Goal: Information Seeking & Learning: Learn about a topic

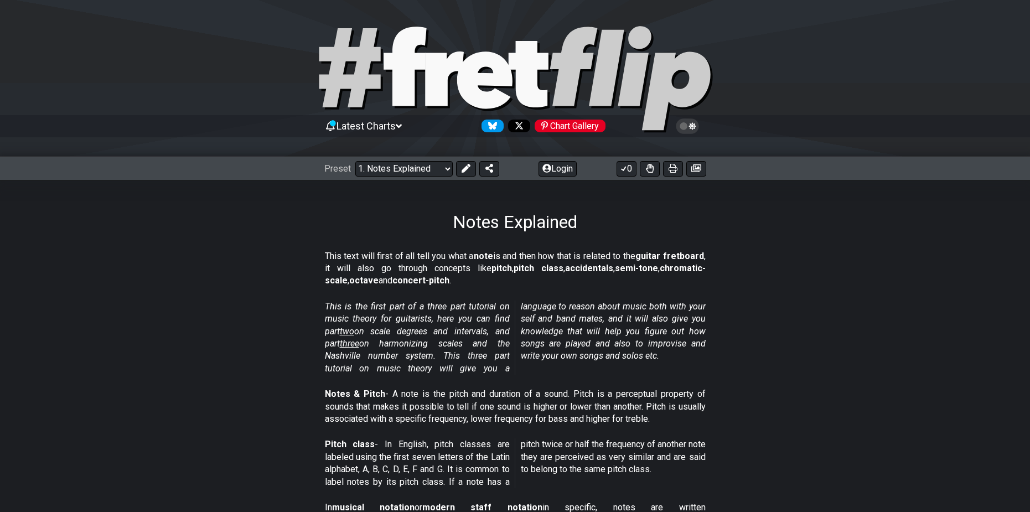
scroll to position [941, 0]
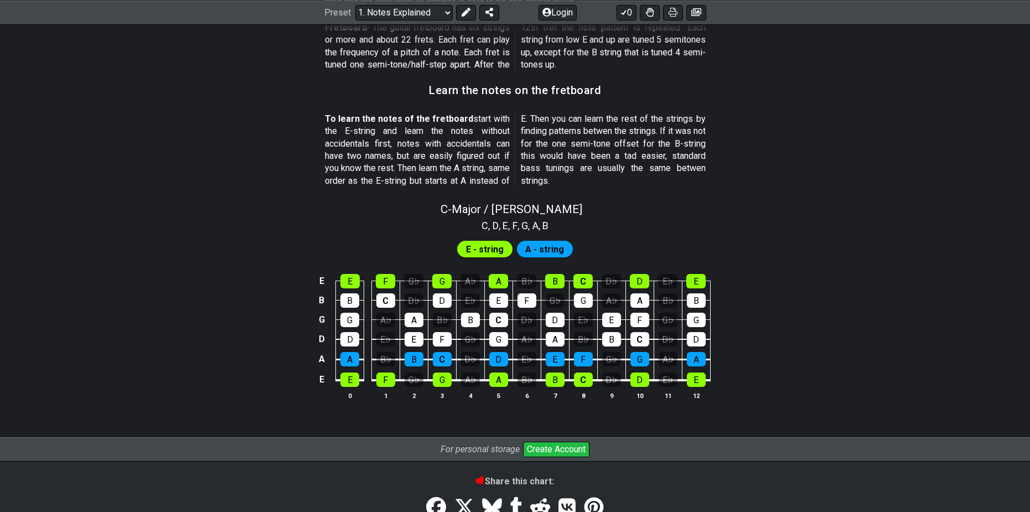
click at [807, 385] on div "E E F G♭ G A♭ A B♭ B C D♭ D E♭ E B B C D♭ D E♭ E F G♭ G A♭ A B♭ B G G A♭ A B♭ B…" at bounding box center [515, 337] width 863 height 155
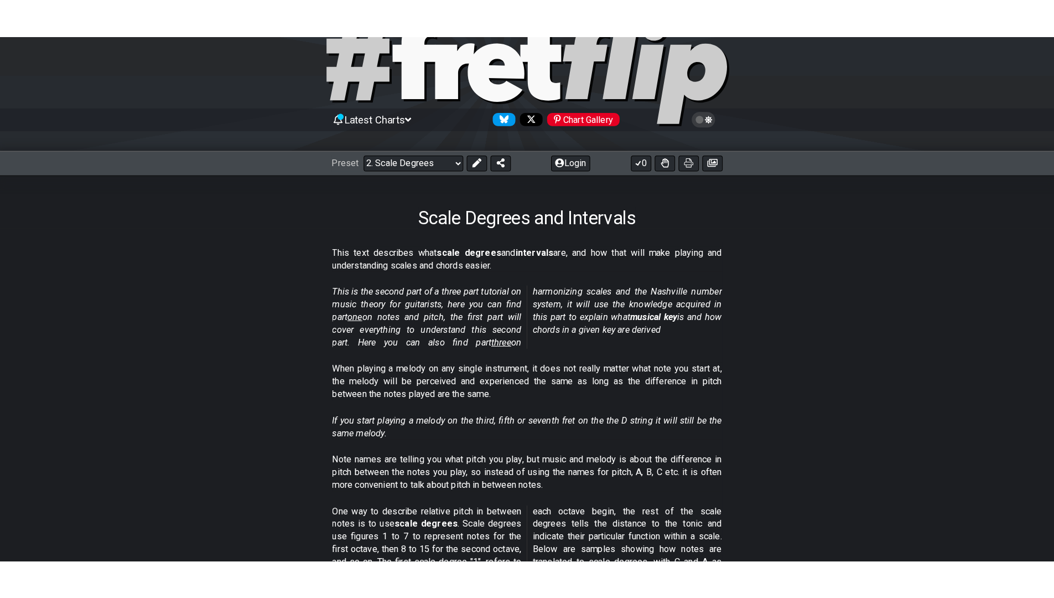
scroll to position [111, 0]
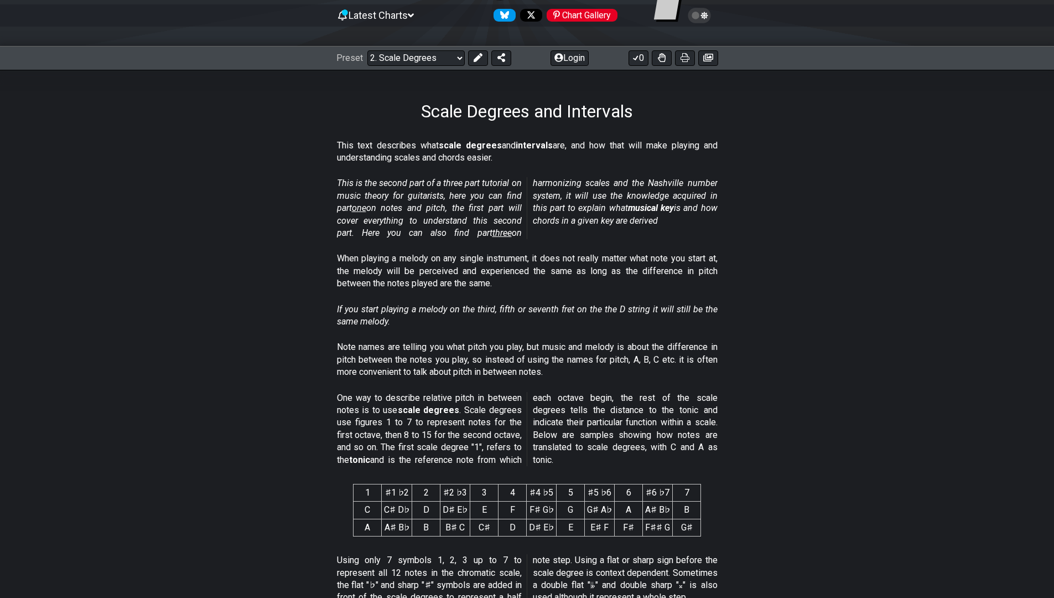
drag, startPoint x: 821, startPoint y: 200, endPoint x: 758, endPoint y: 241, distance: 74.9
click at [758, 241] on section "This is the second part of a three part tutorial on music theory for guitarists…" at bounding box center [527, 210] width 1054 height 75
click at [168, 373] on section "Note names are telling you what pitch you play, but music and melody is about t…" at bounding box center [527, 361] width 1054 height 50
drag, startPoint x: 396, startPoint y: 143, endPoint x: 721, endPoint y: 153, distance: 325.0
click at [721, 153] on section "This text describes what scale degrees and intervals are, and how that will mak…" at bounding box center [527, 154] width 1054 height 38
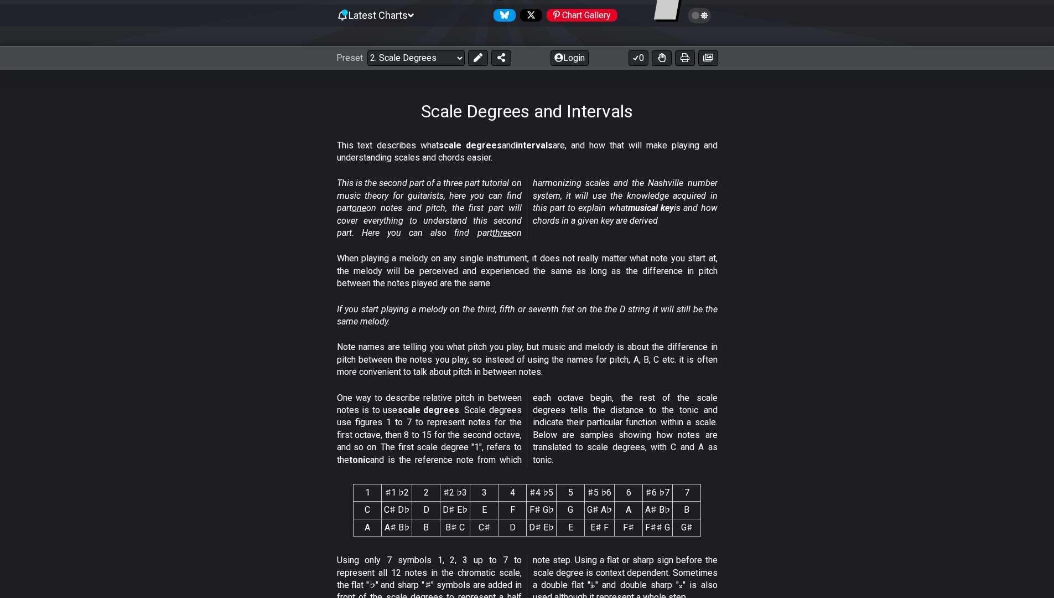
click at [600, 161] on p "This text describes what scale degrees and intervals are, and how that will mak…" at bounding box center [527, 151] width 381 height 25
drag, startPoint x: 331, startPoint y: 183, endPoint x: 548, endPoint y: 188, distance: 216.4
click at [548, 188] on section "This is the second part of a three part tutorial on music theory for guitarists…" at bounding box center [527, 210] width 1054 height 75
click at [323, 252] on section "When playing a melody on any single instrument, it does not really matter what …" at bounding box center [527, 273] width 1054 height 50
drag, startPoint x: 329, startPoint y: 257, endPoint x: 714, endPoint y: 272, distance: 385.4
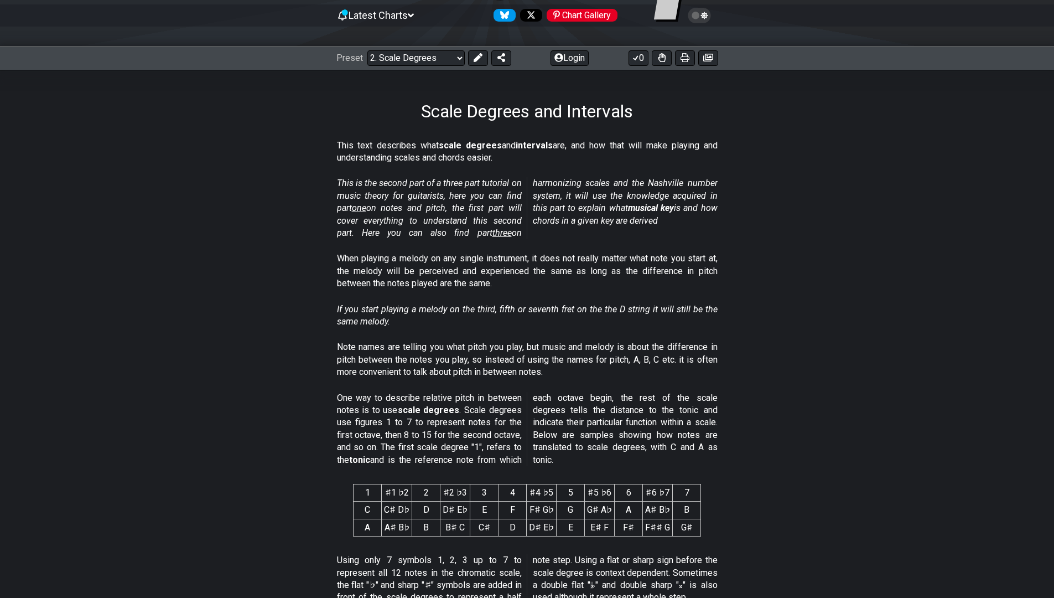
click at [655, 256] on section "When playing a melody on any single instrument, it does not really matter what …" at bounding box center [527, 273] width 1054 height 50
click at [842, 300] on section "If you start playing a melody on the third, fifth or seventh fret on the the D …" at bounding box center [527, 318] width 1054 height 38
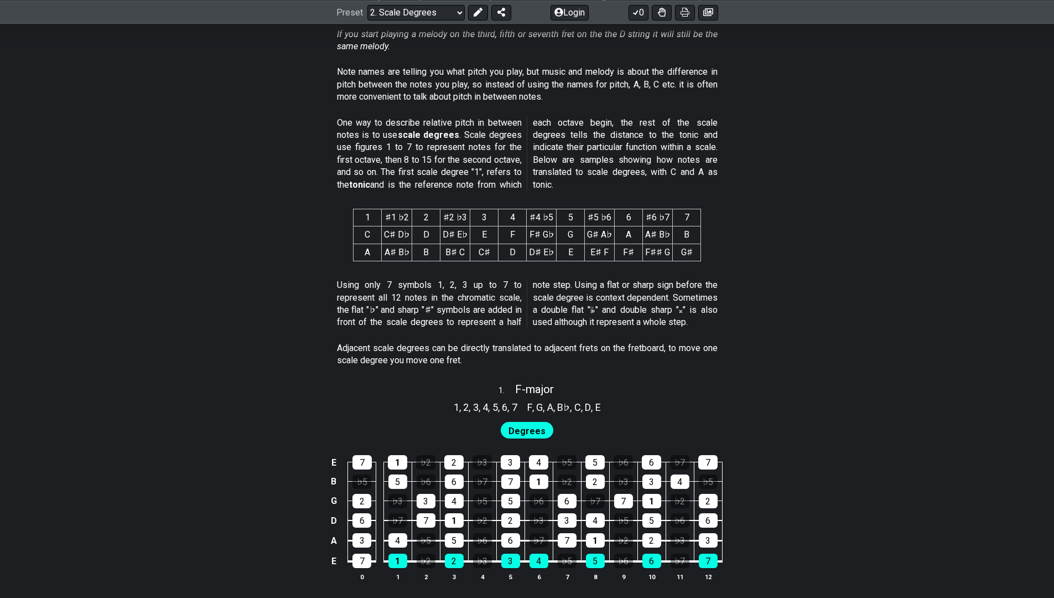
scroll to position [387, 0]
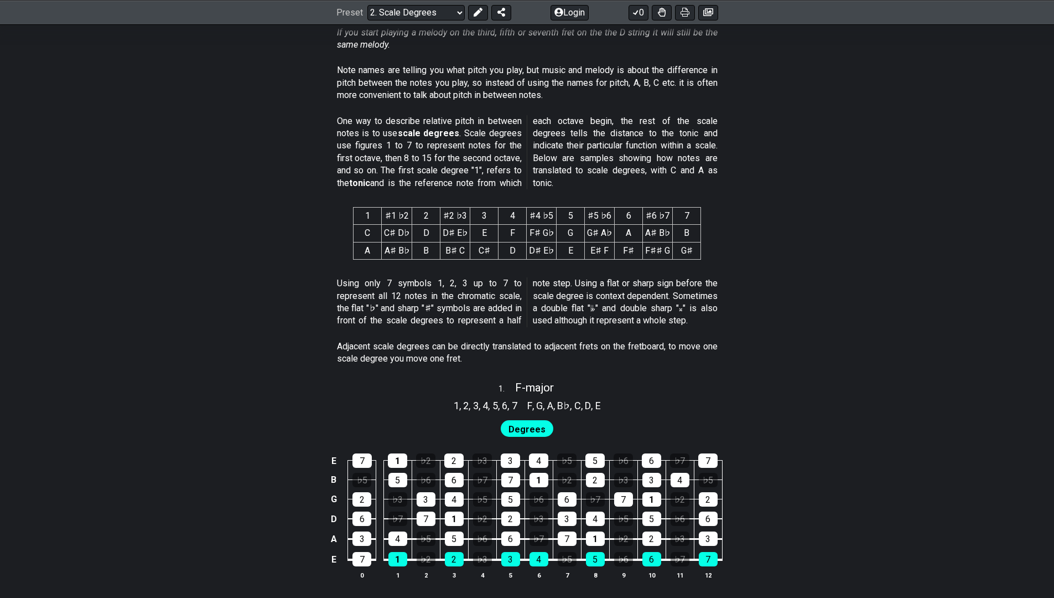
drag, startPoint x: 318, startPoint y: 64, endPoint x: 733, endPoint y: 140, distance: 422.5
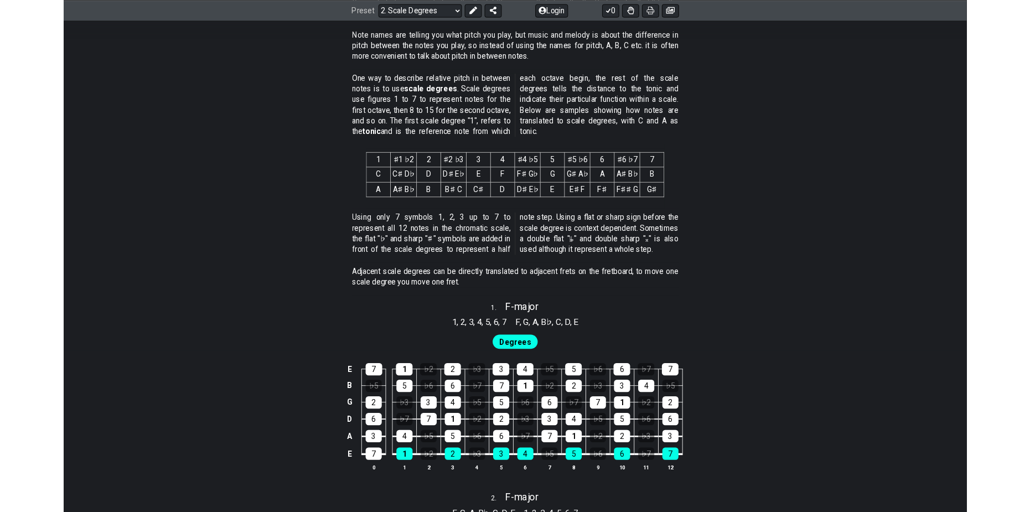
scroll to position [414, 0]
